Goal: Transaction & Acquisition: Purchase product/service

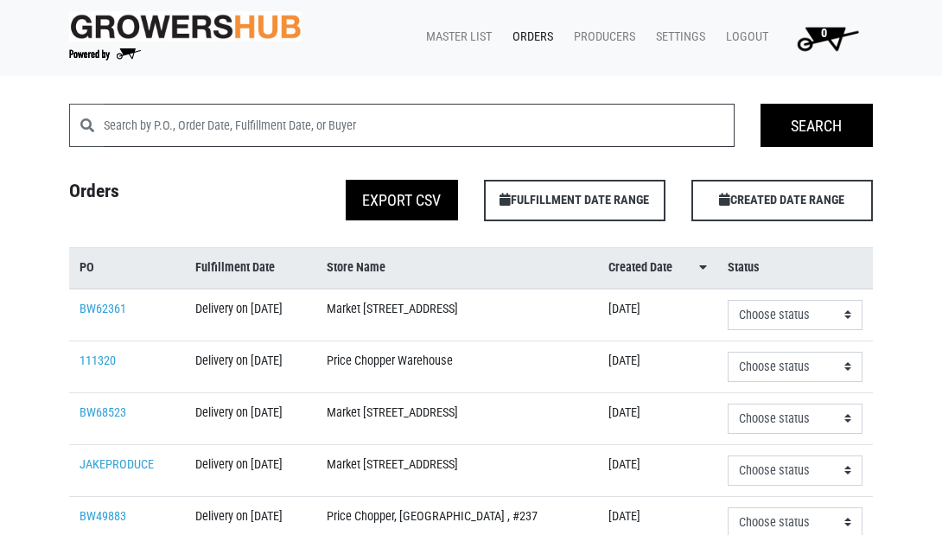
click at [207, 124] on input "search" at bounding box center [419, 125] width 631 height 43
type input "140"
click at [463, 39] on link "Master List" at bounding box center [455, 37] width 86 height 33
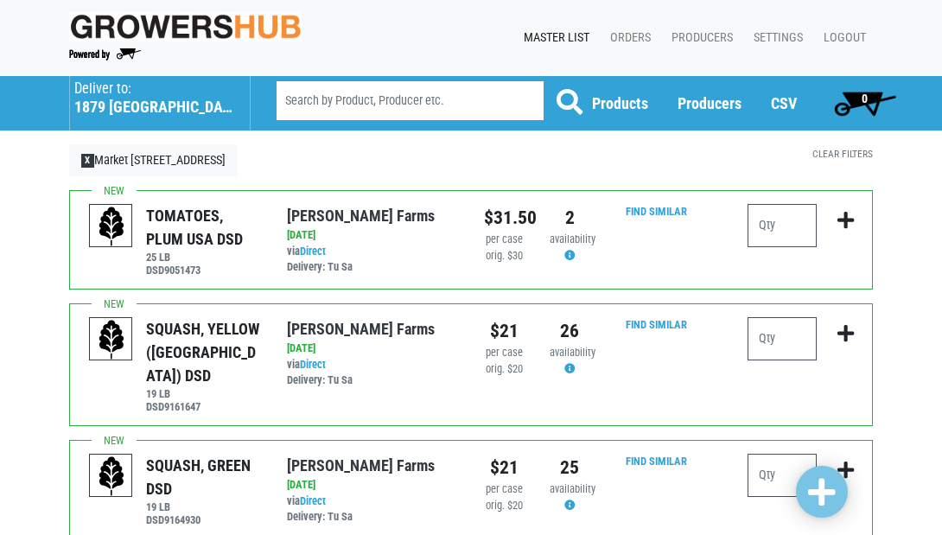
click at [141, 99] on h5 "1879 Altamont Avenue" at bounding box center [153, 107] width 158 height 19
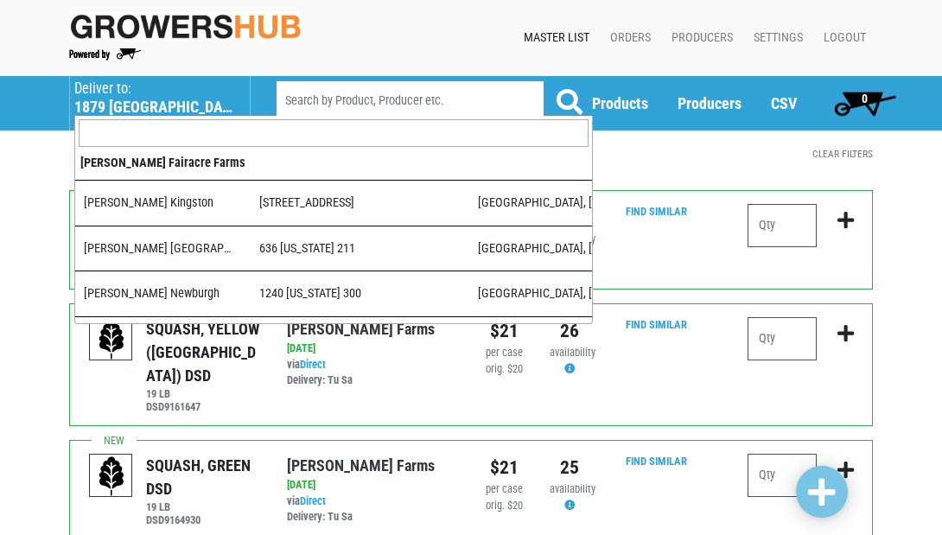
scroll to position [522, 0]
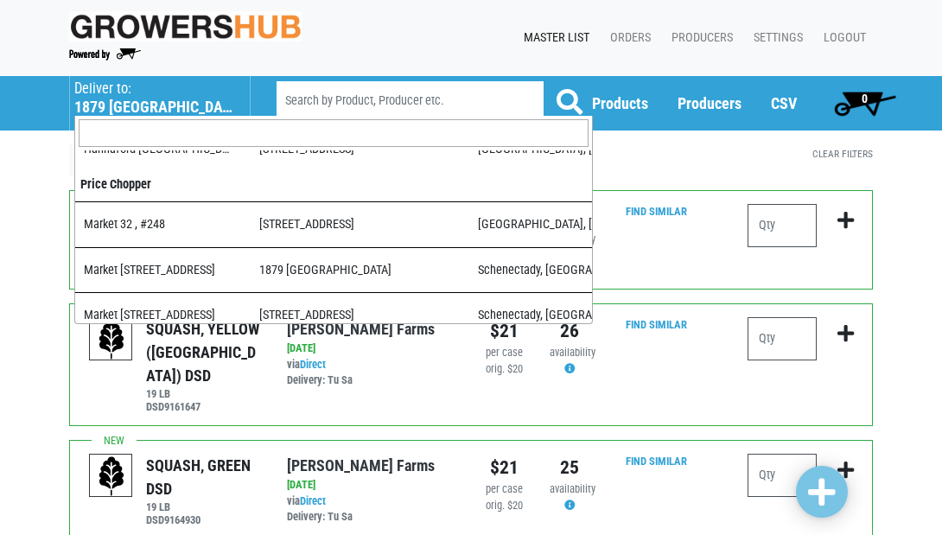
click at [156, 139] on input "search" at bounding box center [334, 133] width 510 height 28
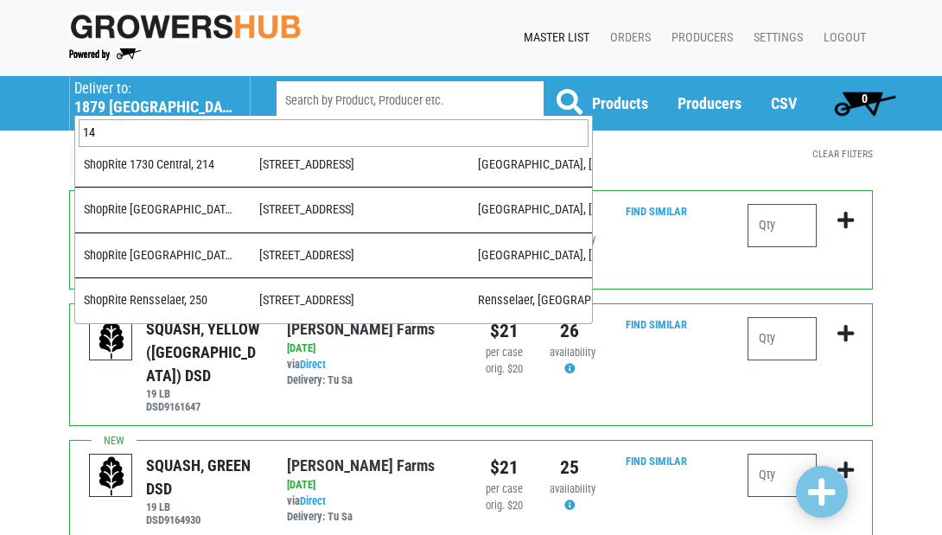
scroll to position [0, 0]
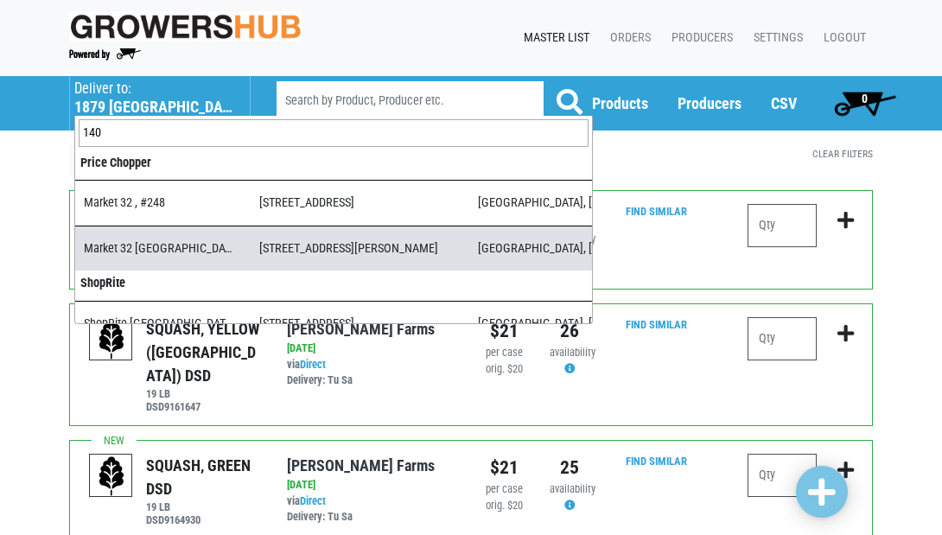
type input "140"
select select "3d03e98b-02fc-4f94-8265-6b118fa33a6b"
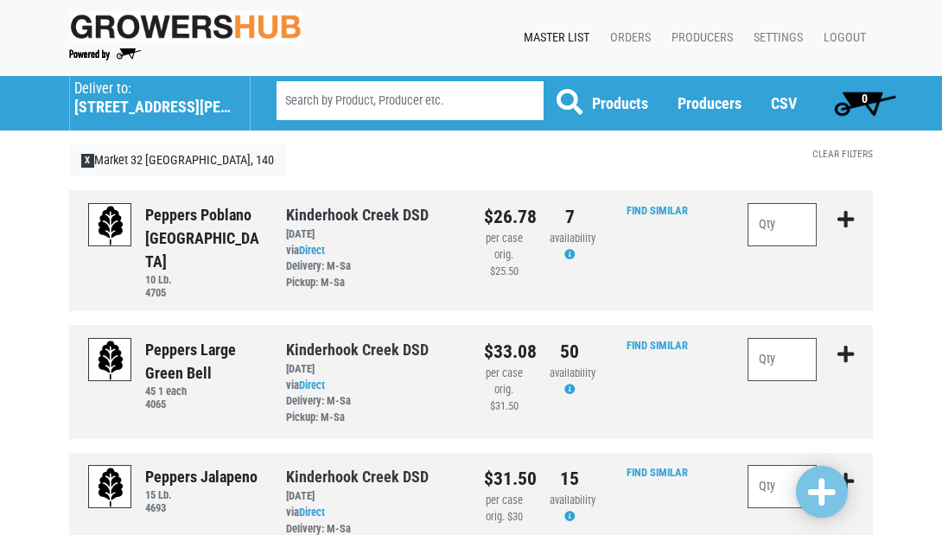
click at [179, 99] on h5 "[STREET_ADDRESS][PERSON_NAME]" at bounding box center [153, 107] width 158 height 19
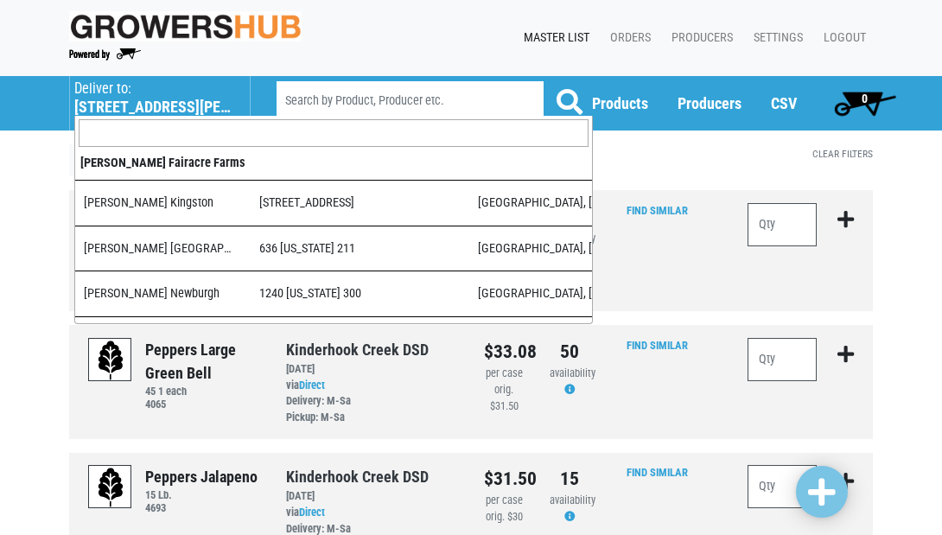
scroll to position [881, 0]
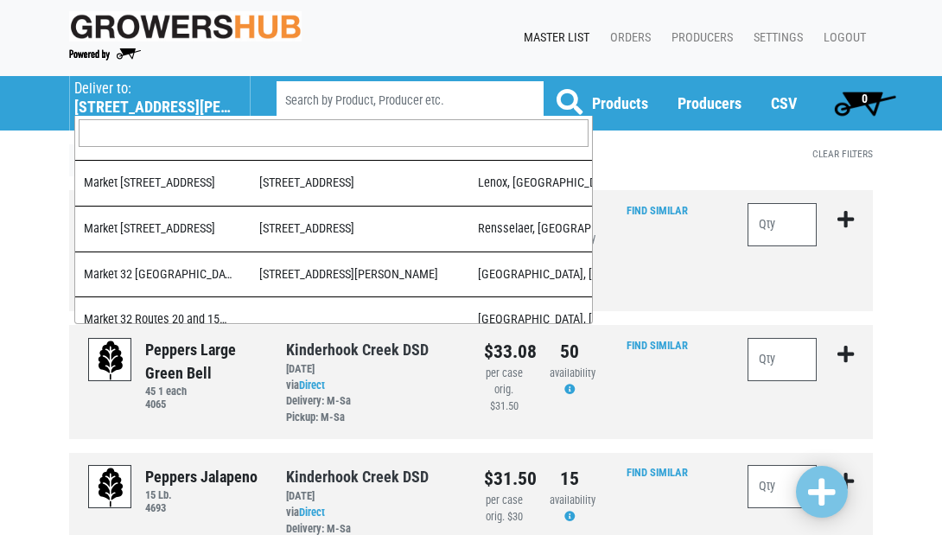
click at [174, 130] on input "search" at bounding box center [334, 133] width 510 height 28
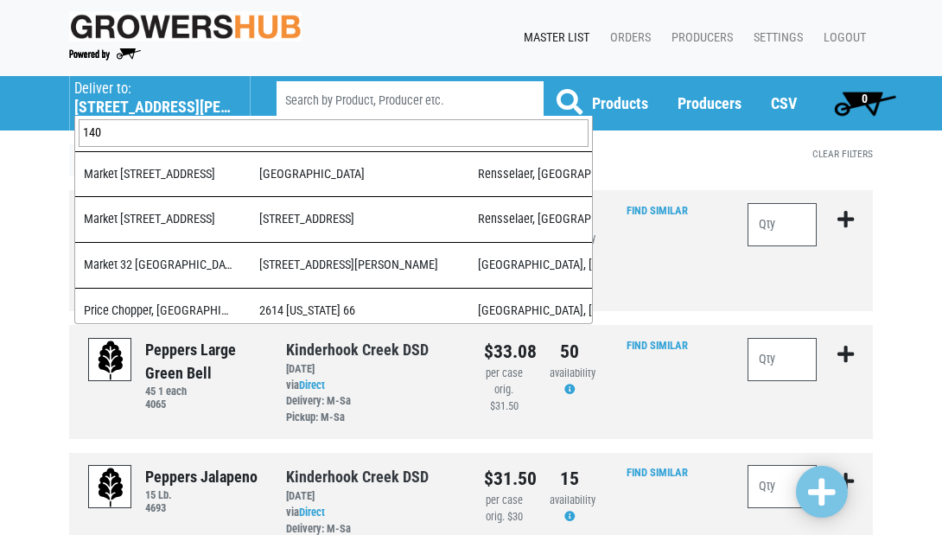
scroll to position [0, 0]
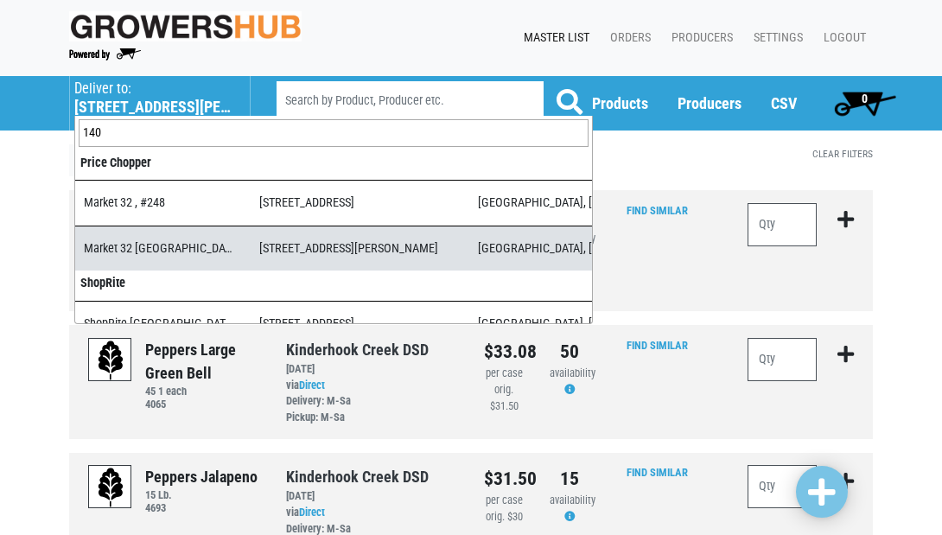
type input "140"
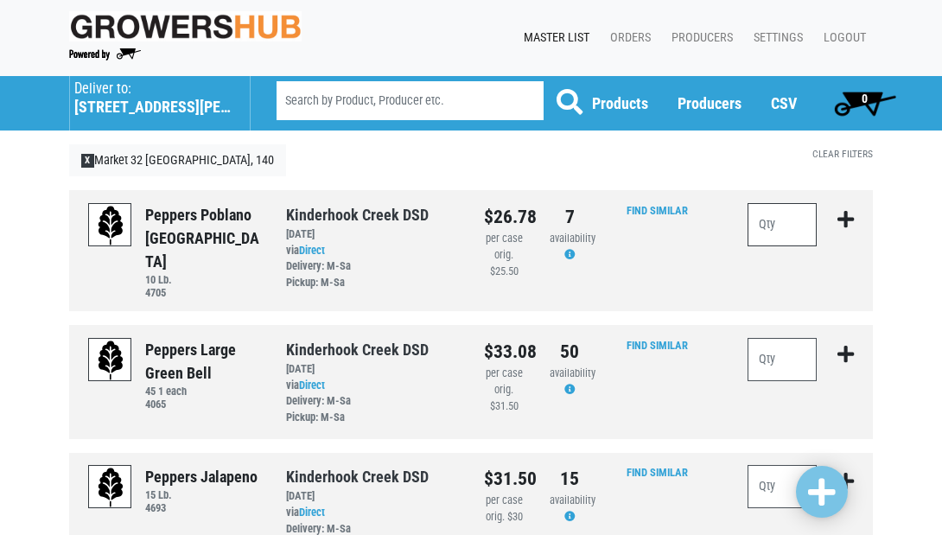
click at [794, 227] on input "number" at bounding box center [782, 224] width 69 height 43
click at [769, 351] on input "number" at bounding box center [782, 359] width 69 height 43
click at [771, 344] on input "number" at bounding box center [782, 359] width 69 height 43
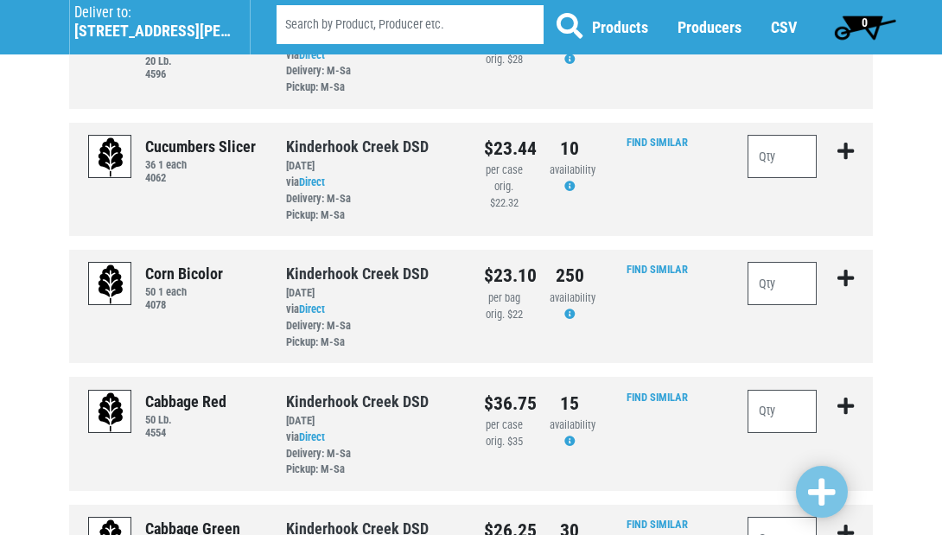
scroll to position [1098, 0]
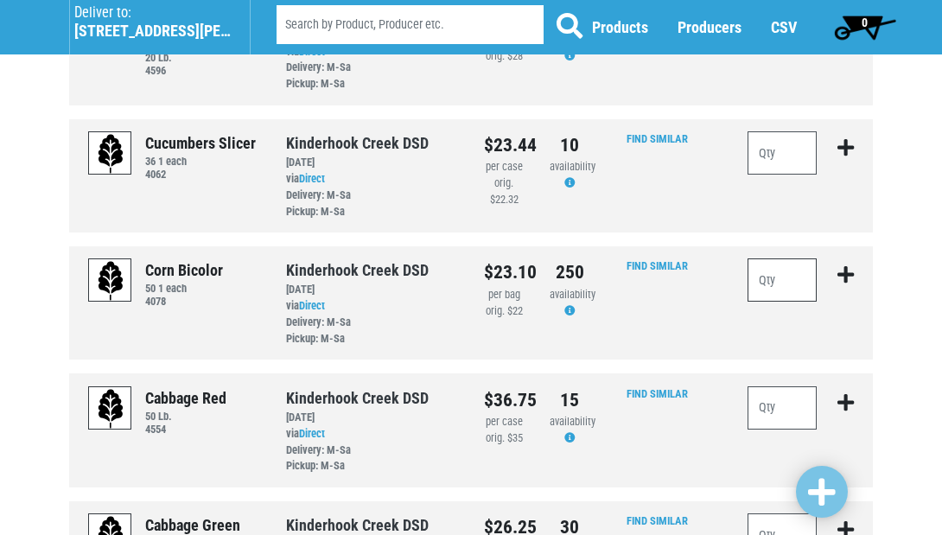
click at [784, 258] on input "number" at bounding box center [782, 279] width 69 height 43
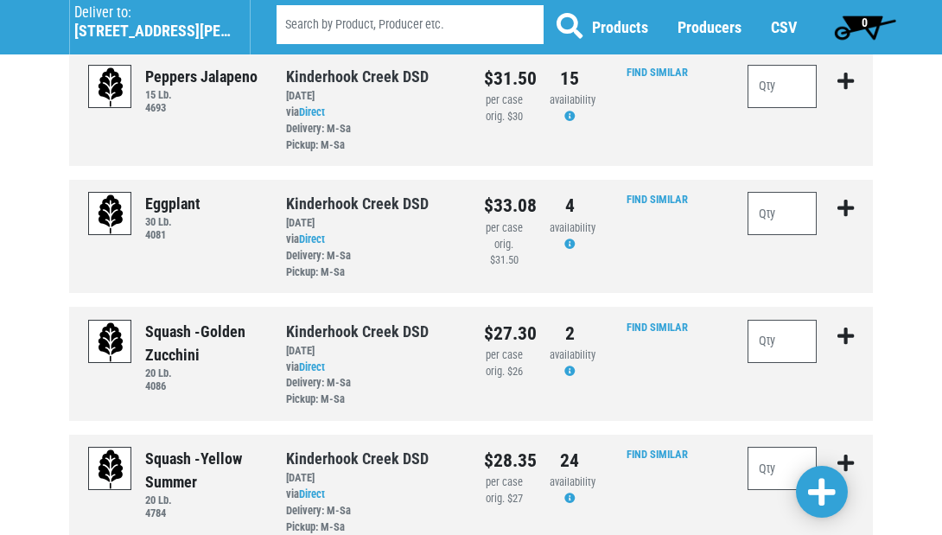
scroll to position [399, 0]
type input "50"
click at [777, 321] on input "number" at bounding box center [782, 342] width 69 height 43
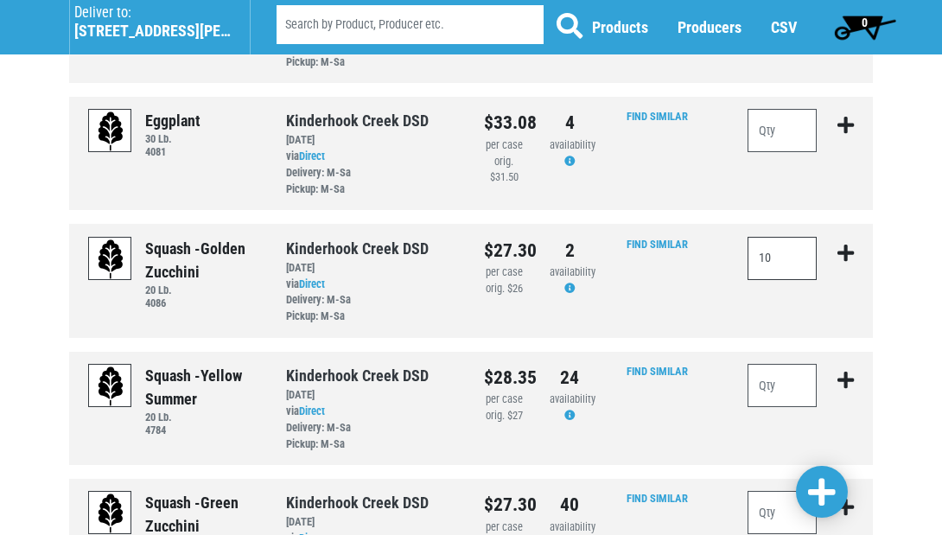
scroll to position [499, 0]
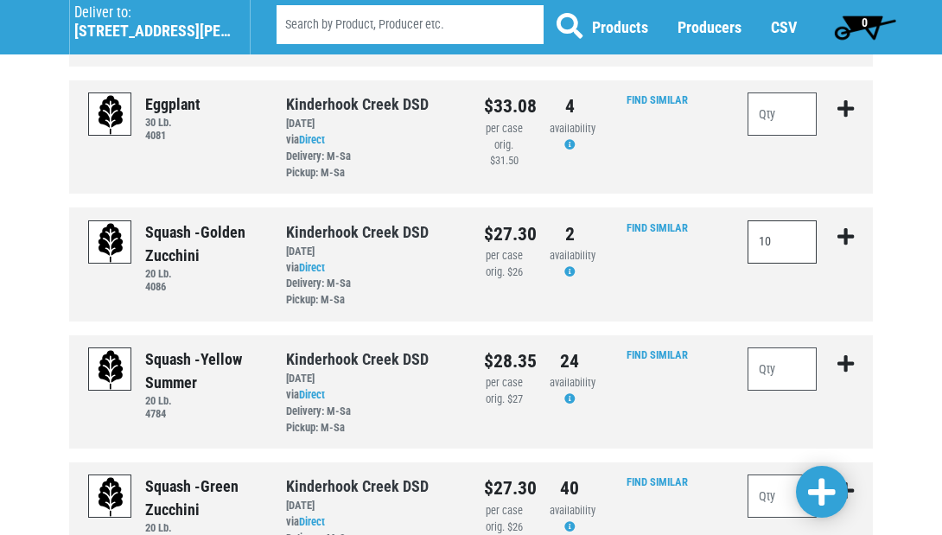
type input "10"
click at [779, 347] on input "number" at bounding box center [782, 368] width 69 height 43
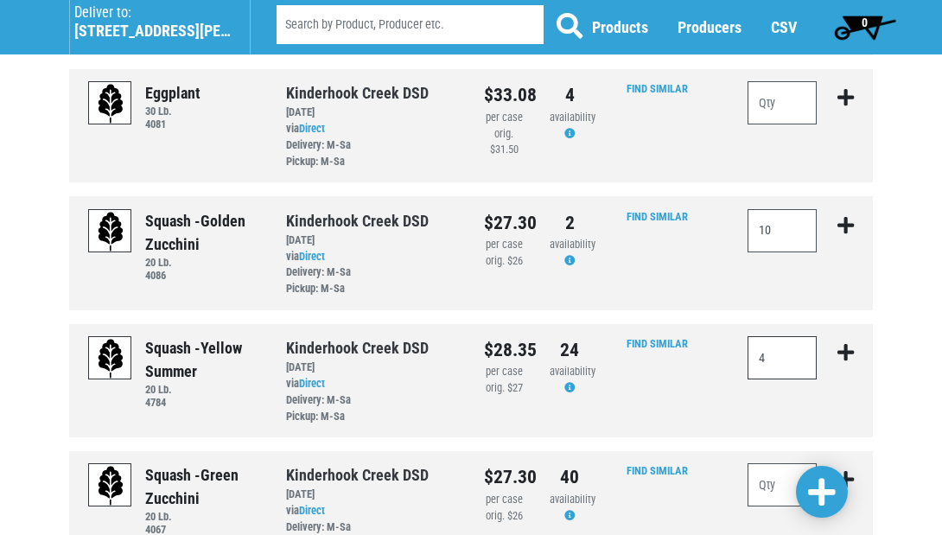
scroll to position [505, 0]
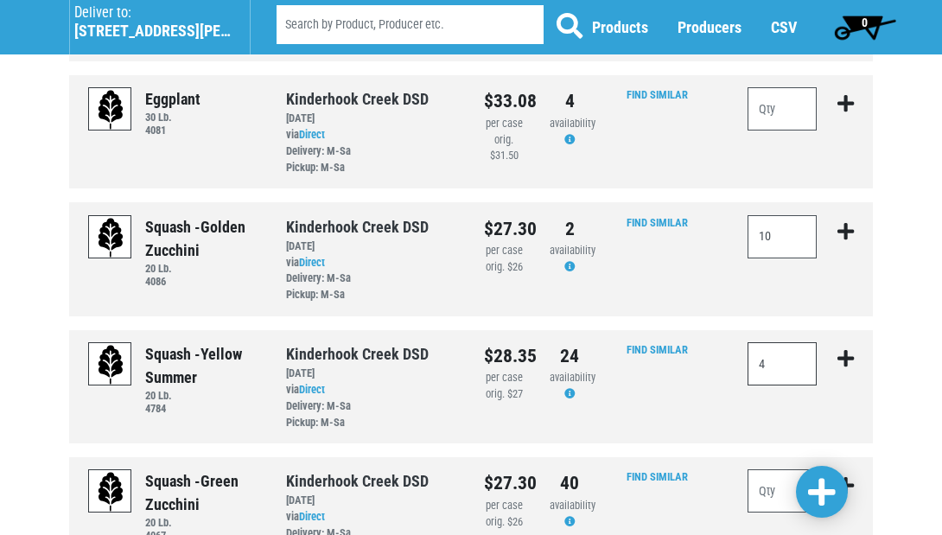
type input "4"
click at [788, 97] on input "number" at bounding box center [782, 108] width 69 height 43
type input "2"
click at [824, 493] on span at bounding box center [822, 492] width 28 height 31
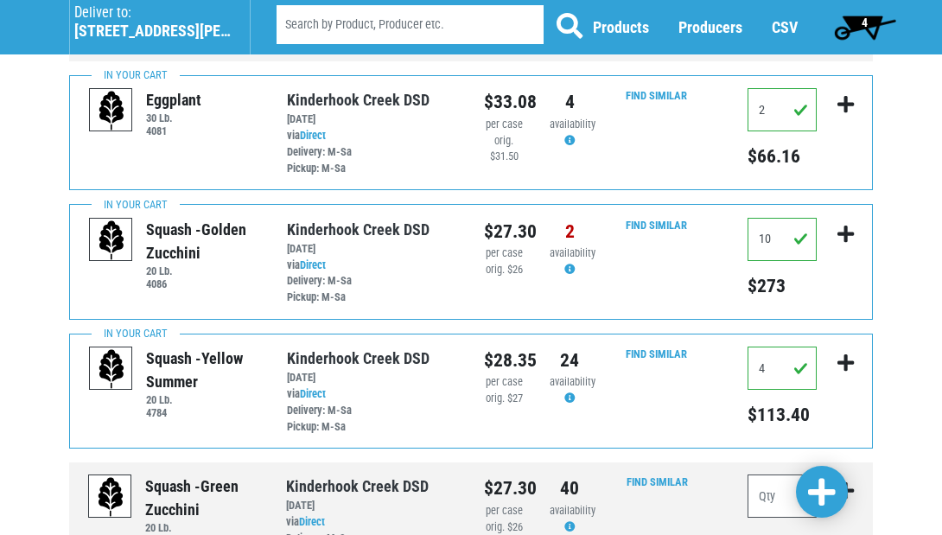
click at [860, 21] on span "4" at bounding box center [864, 27] width 77 height 35
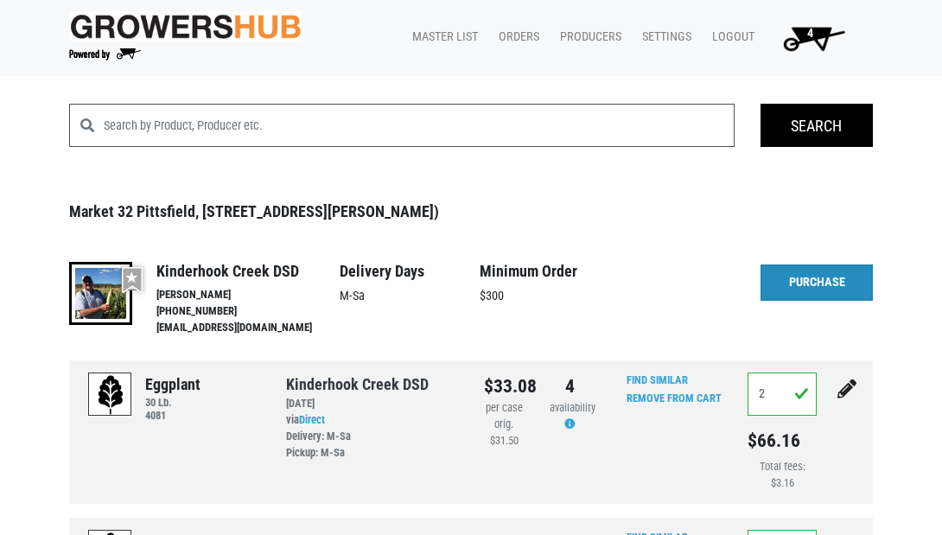
click at [805, 283] on link "Purchase" at bounding box center [816, 282] width 112 height 36
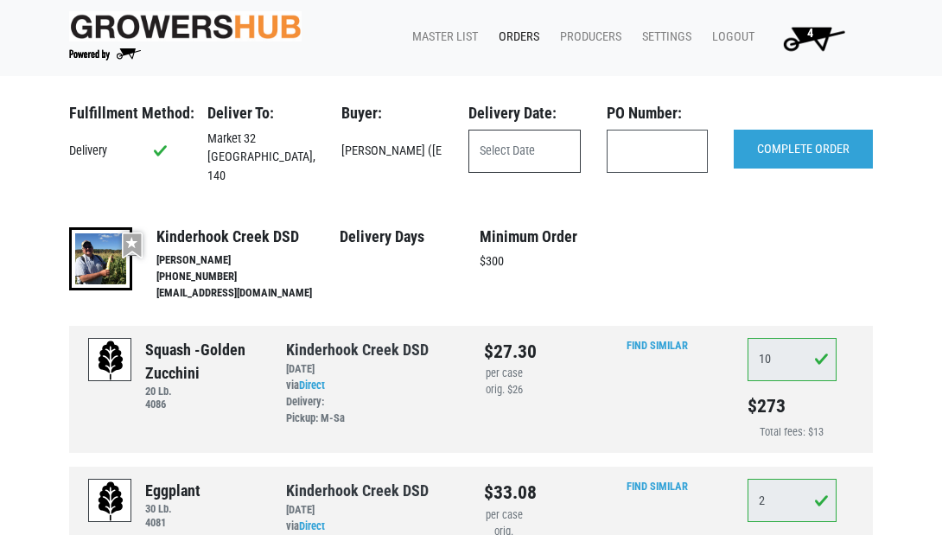
click at [499, 150] on input "text" at bounding box center [524, 151] width 112 height 43
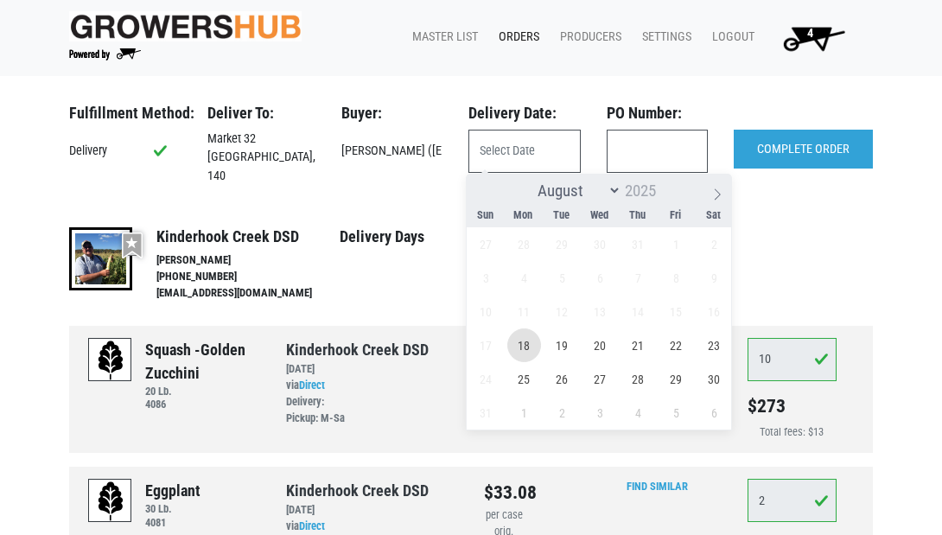
click at [521, 348] on span "18" at bounding box center [524, 345] width 34 height 34
type input "2025-08-18"
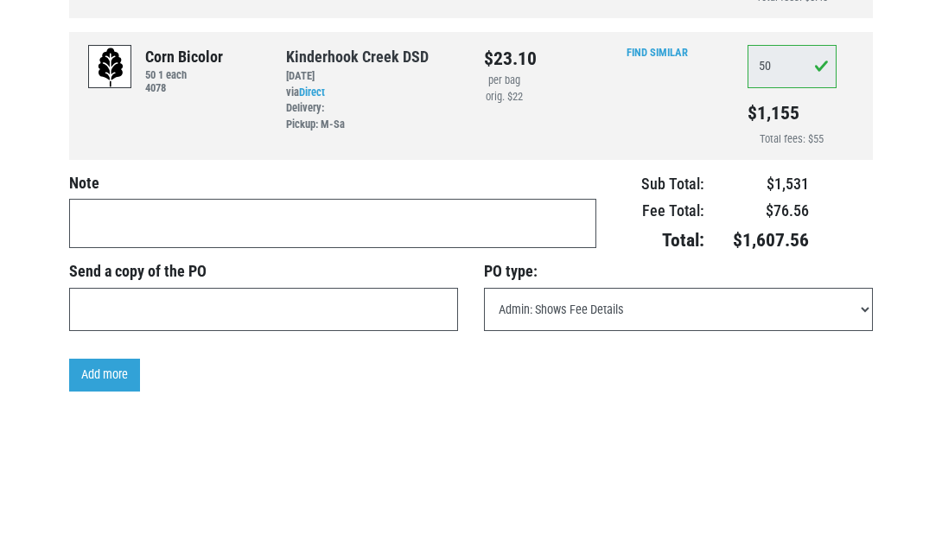
scroll to position [716, 0]
click at [196, 211] on textarea at bounding box center [332, 224] width 527 height 49
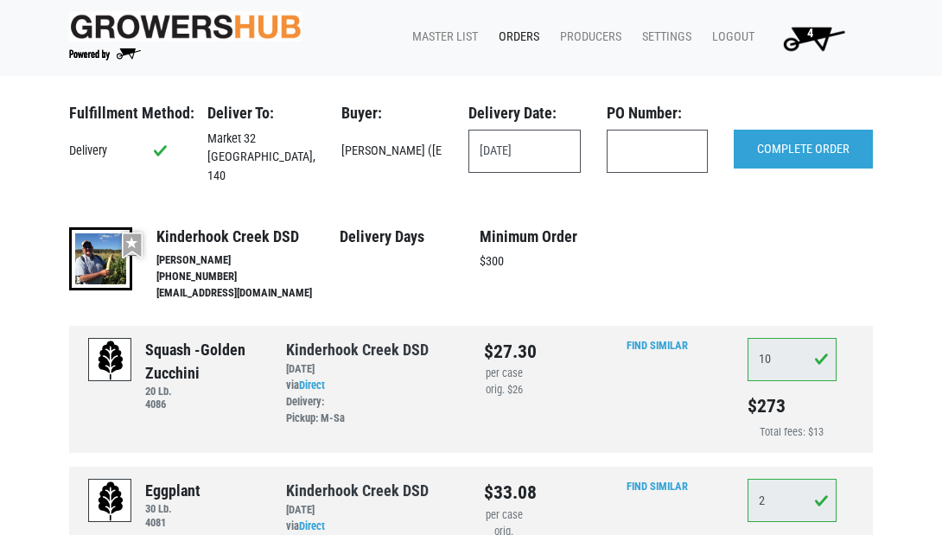
scroll to position [0, 0]
type textarea "for Saturday"
click at [824, 148] on input "COMPLETE ORDER" at bounding box center [803, 150] width 139 height 40
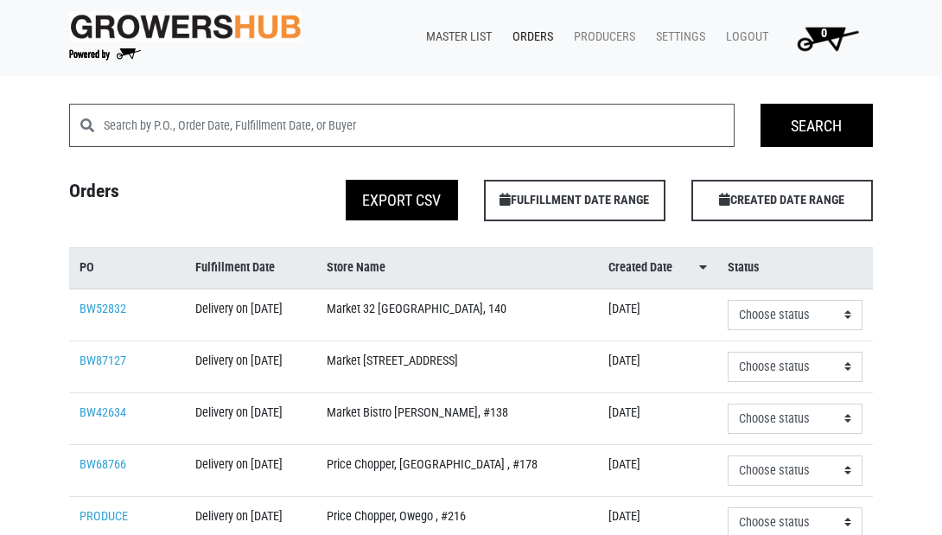
click at [447, 34] on link "Master List" at bounding box center [455, 37] width 86 height 33
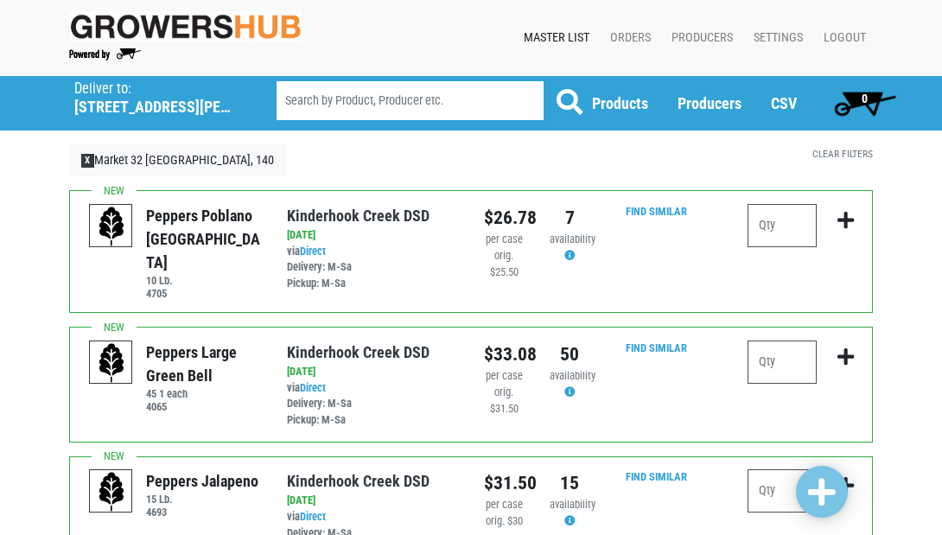
click at [556, 35] on link "Master List" at bounding box center [553, 38] width 86 height 33
click at [86, 162] on span "X" at bounding box center [87, 161] width 13 height 14
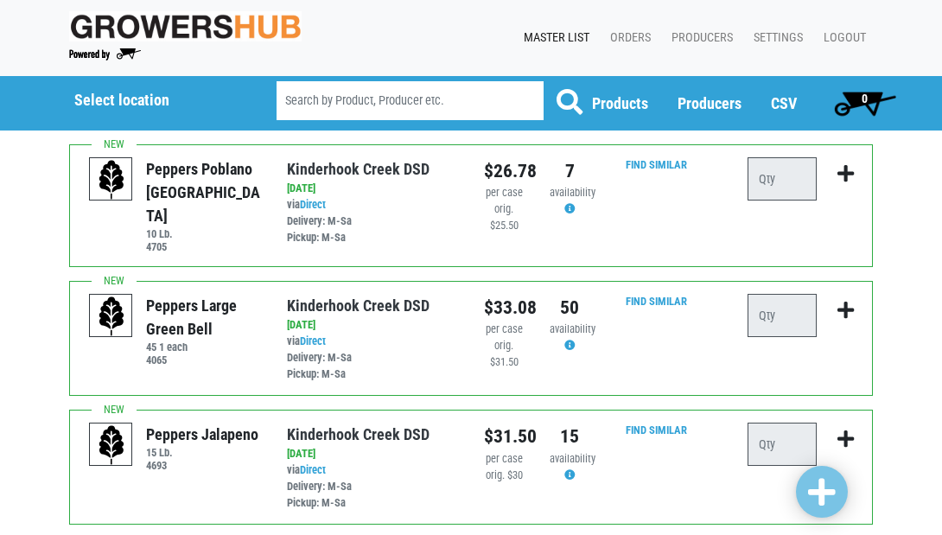
click at [631, 41] on link "Orders" at bounding box center [626, 38] width 61 height 33
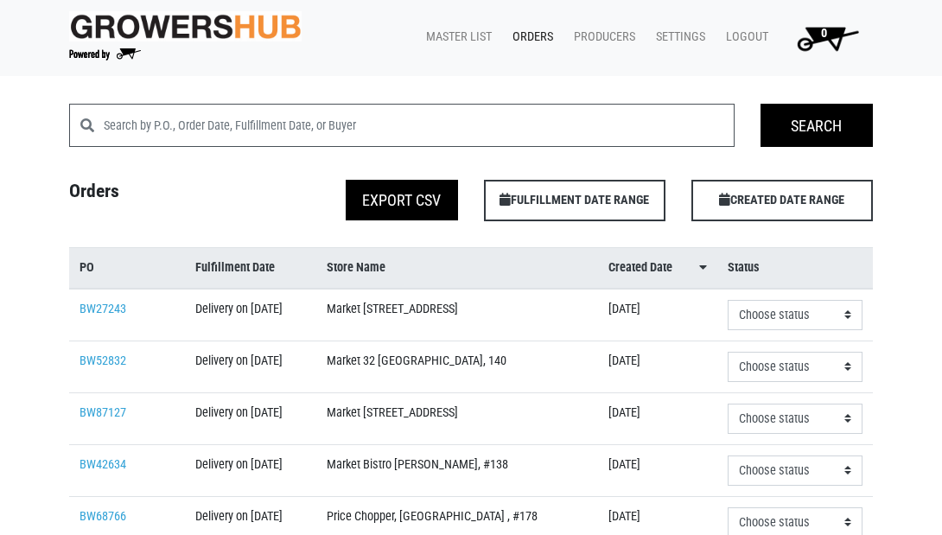
click at [524, 41] on link "Orders" at bounding box center [529, 37] width 61 height 33
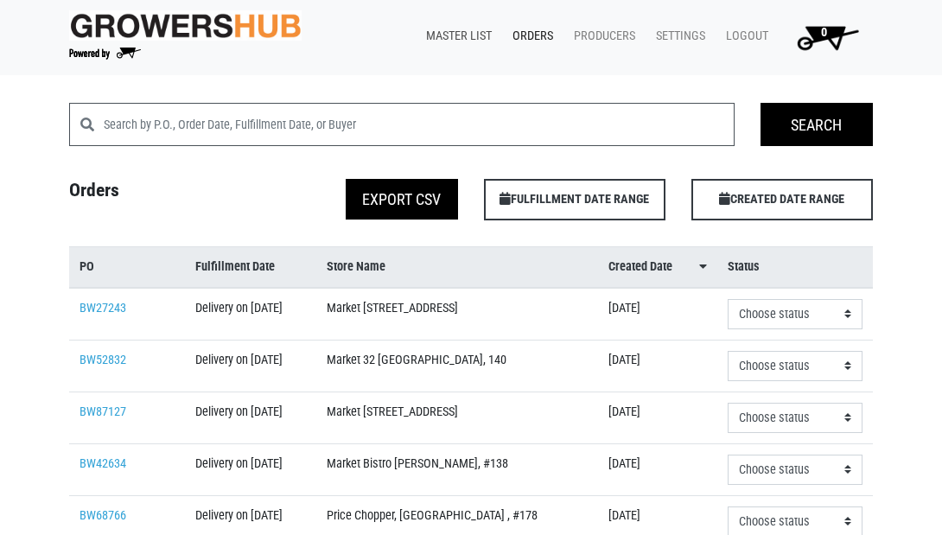
click at [463, 40] on link "Master List" at bounding box center [455, 36] width 86 height 33
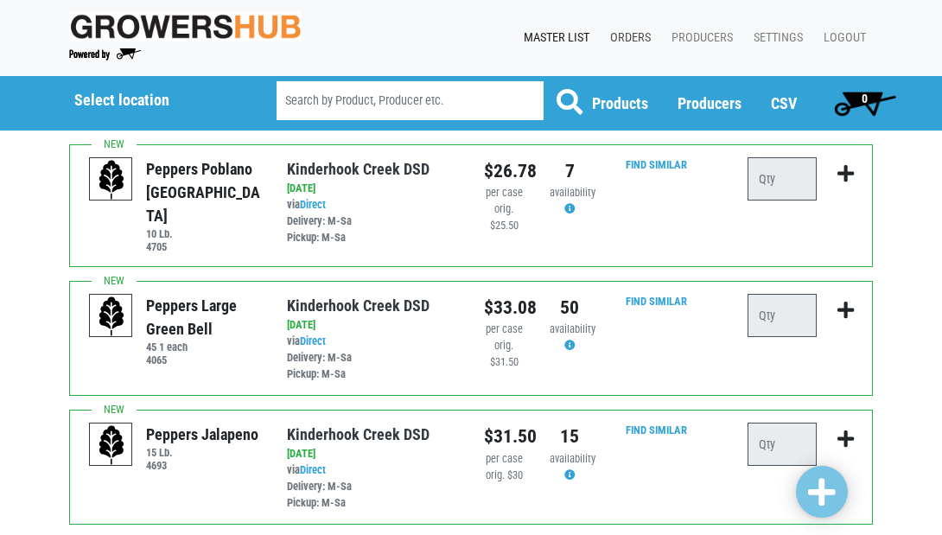
click at [633, 40] on link "Orders" at bounding box center [626, 38] width 61 height 33
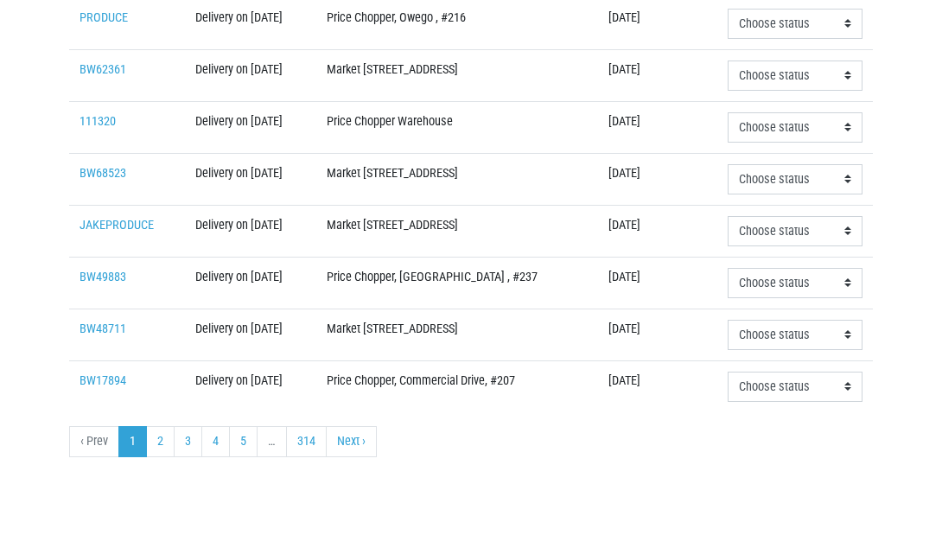
scroll to position [671, 0]
